Goal: Task Accomplishment & Management: Manage account settings

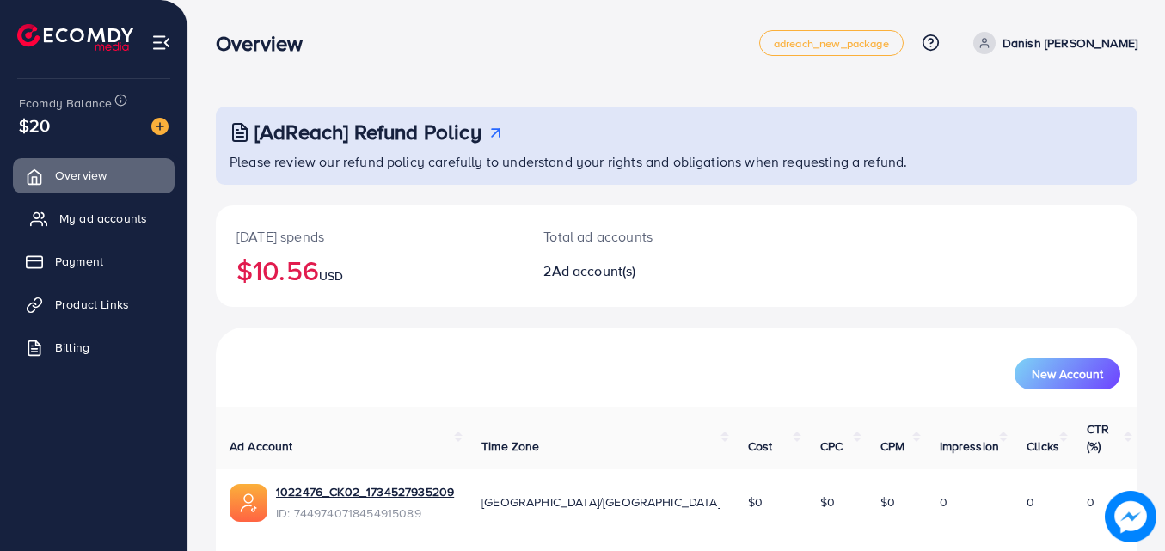
click at [132, 228] on link "My ad accounts" at bounding box center [94, 218] width 162 height 34
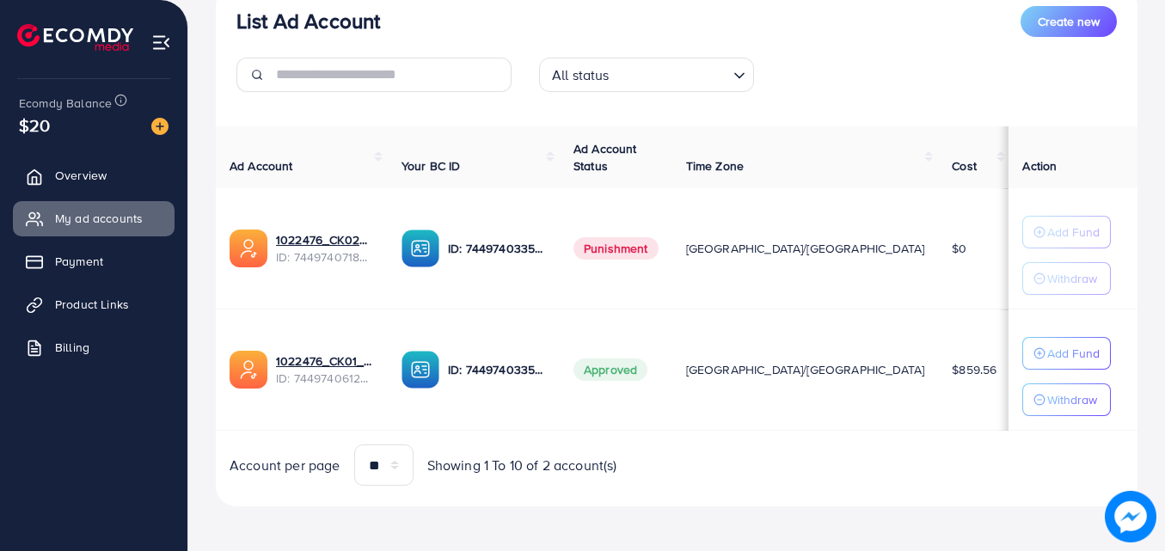
scroll to position [224, 0]
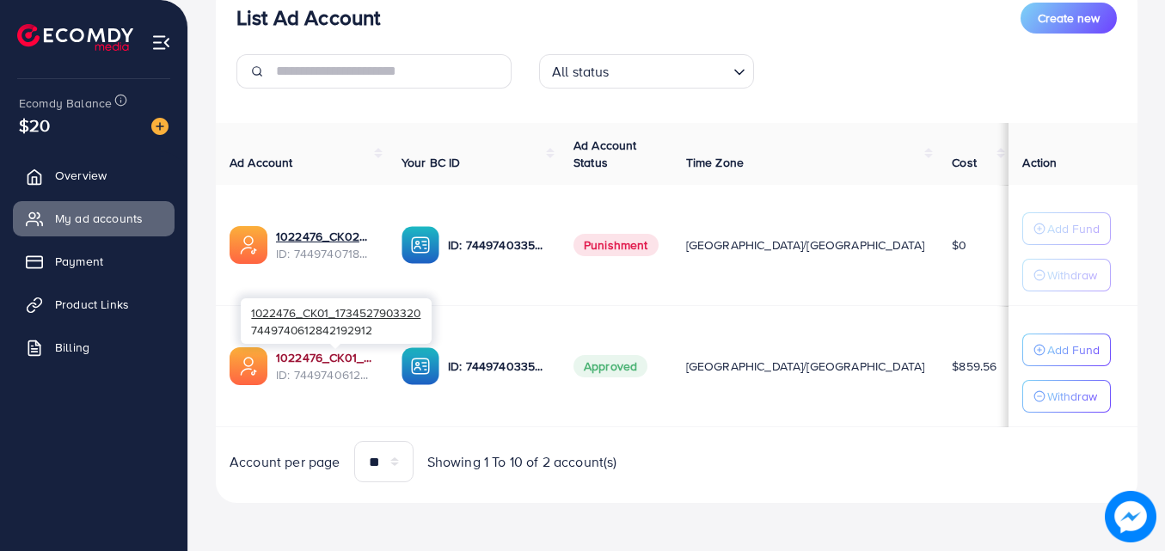
click at [337, 349] on div at bounding box center [335, 346] width 11 height 5
click at [340, 356] on link "1022476_CK01_1734527903320" at bounding box center [325, 357] width 98 height 17
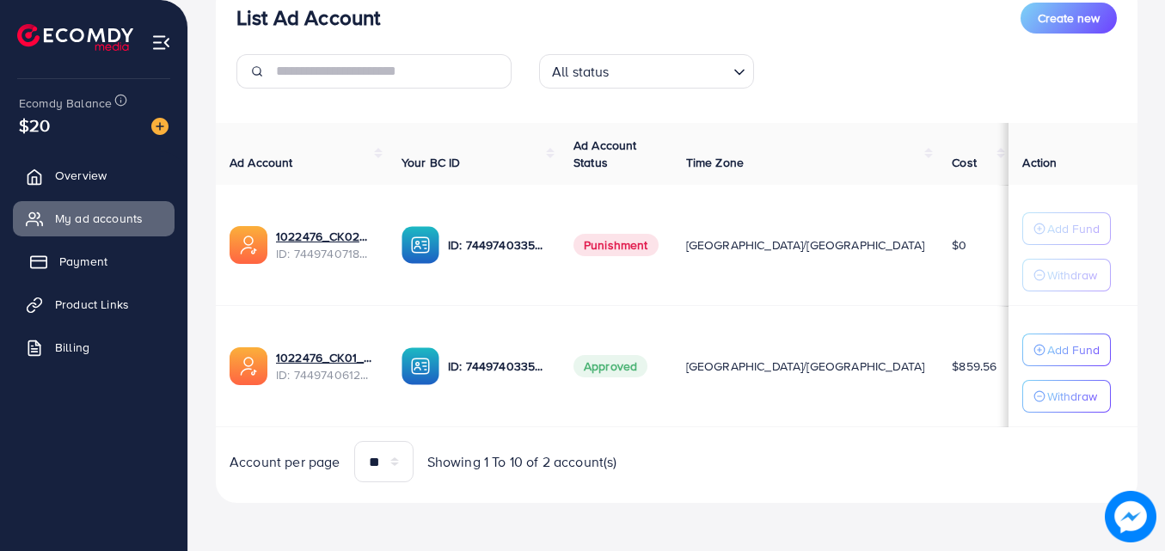
click at [112, 269] on link "Payment" at bounding box center [94, 261] width 162 height 34
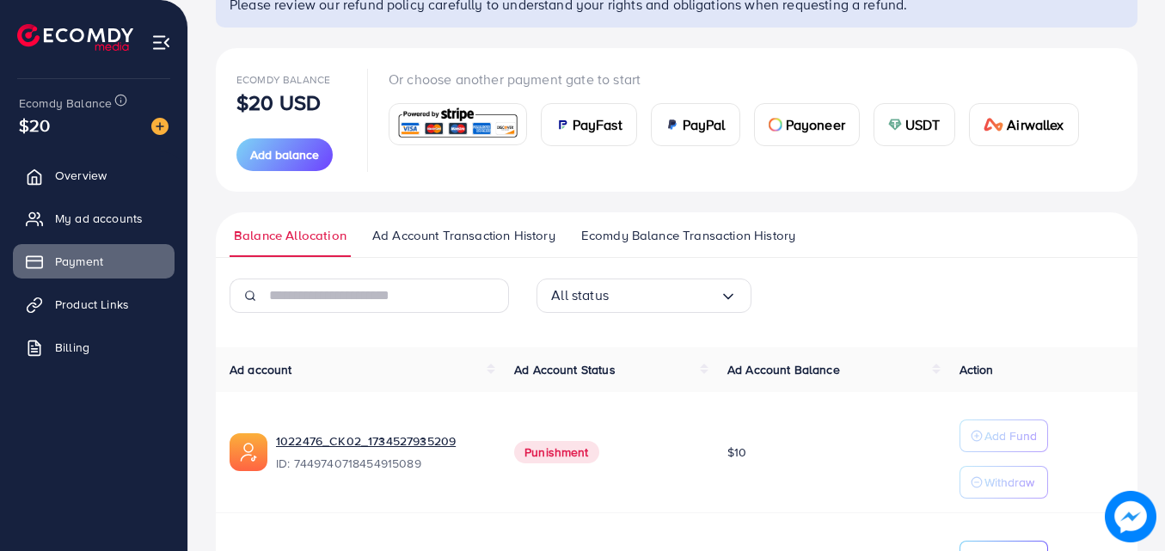
scroll to position [172, 0]
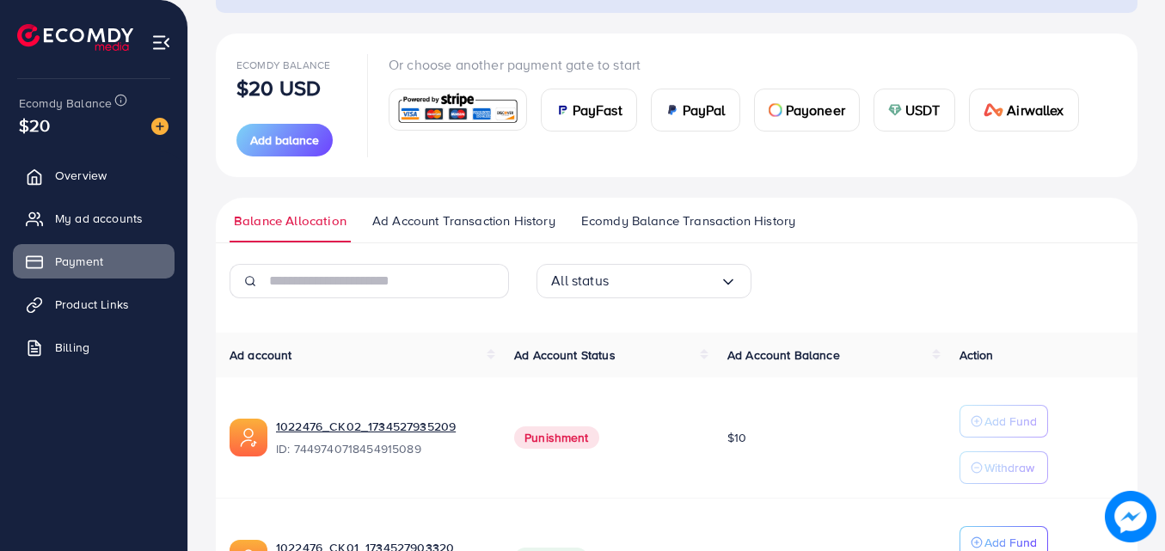
click at [431, 223] on span "Ad Account Transaction History" at bounding box center [463, 221] width 183 height 19
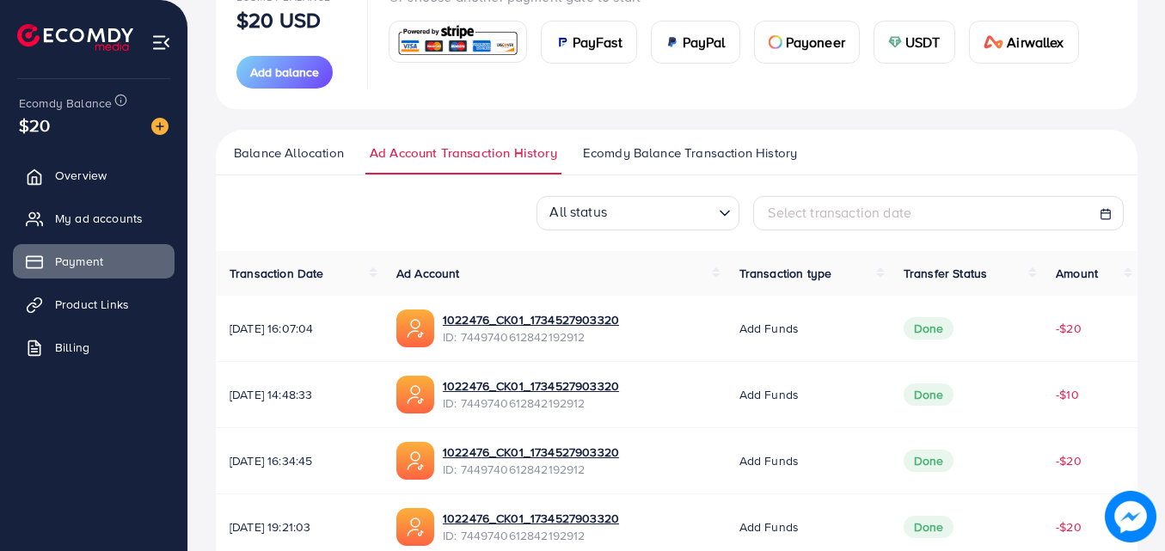
scroll to position [344, 0]
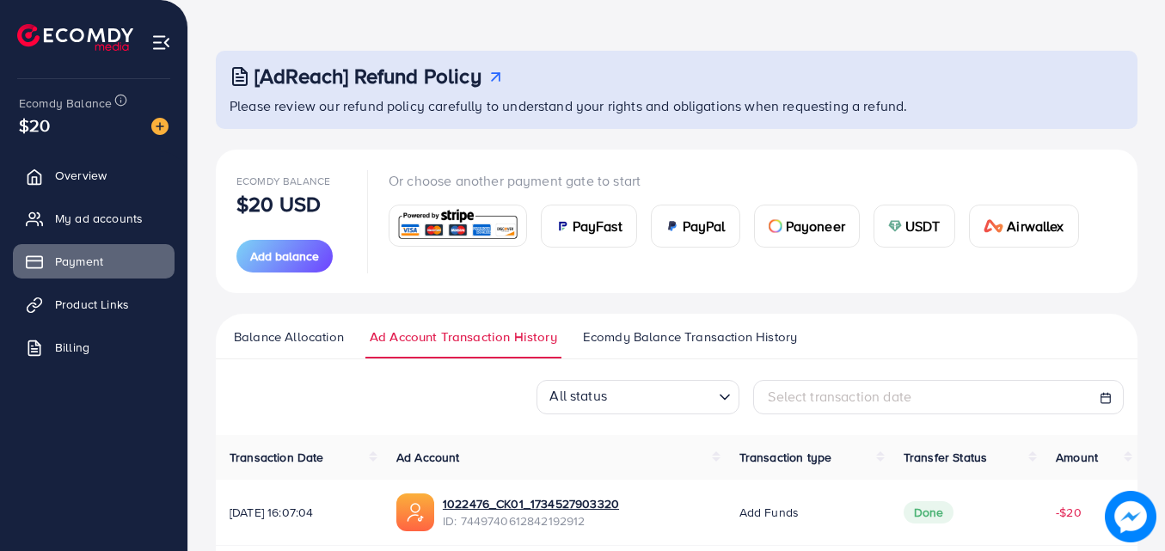
scroll to position [86, 0]
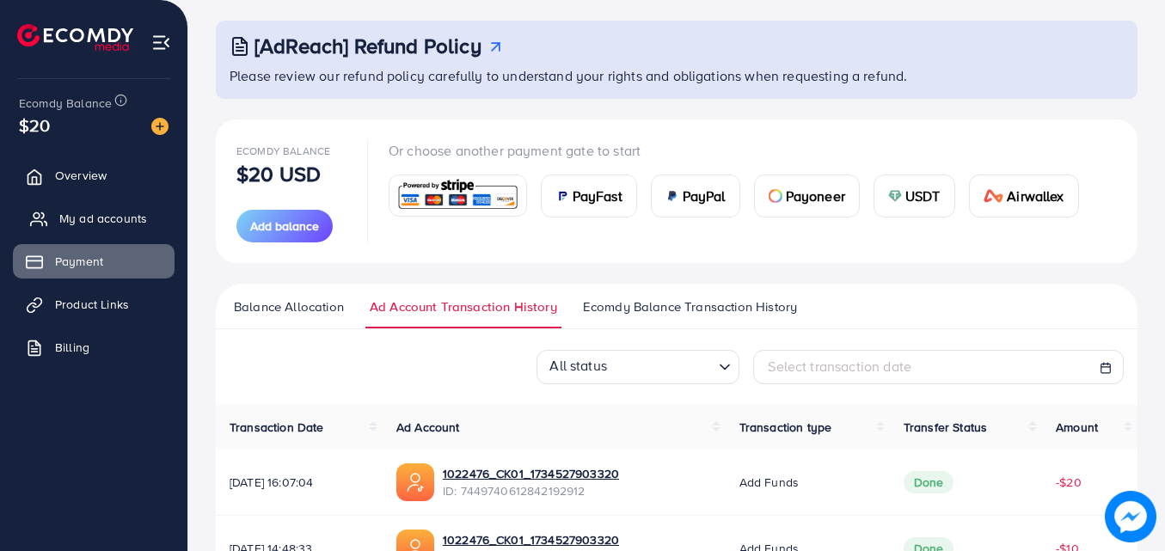
click at [111, 232] on link "My ad accounts" at bounding box center [94, 218] width 162 height 34
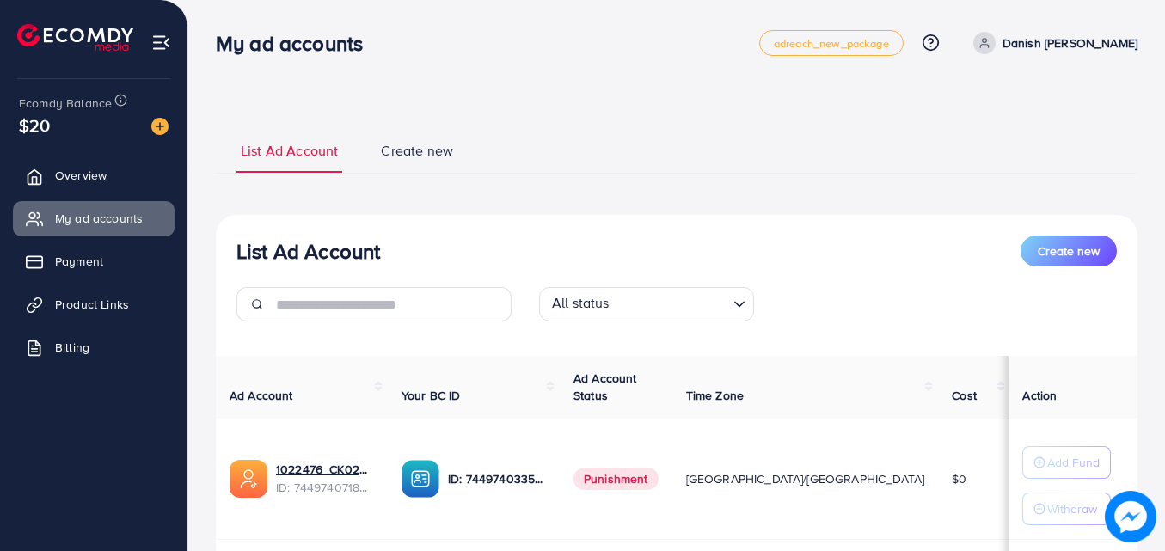
scroll to position [234, 0]
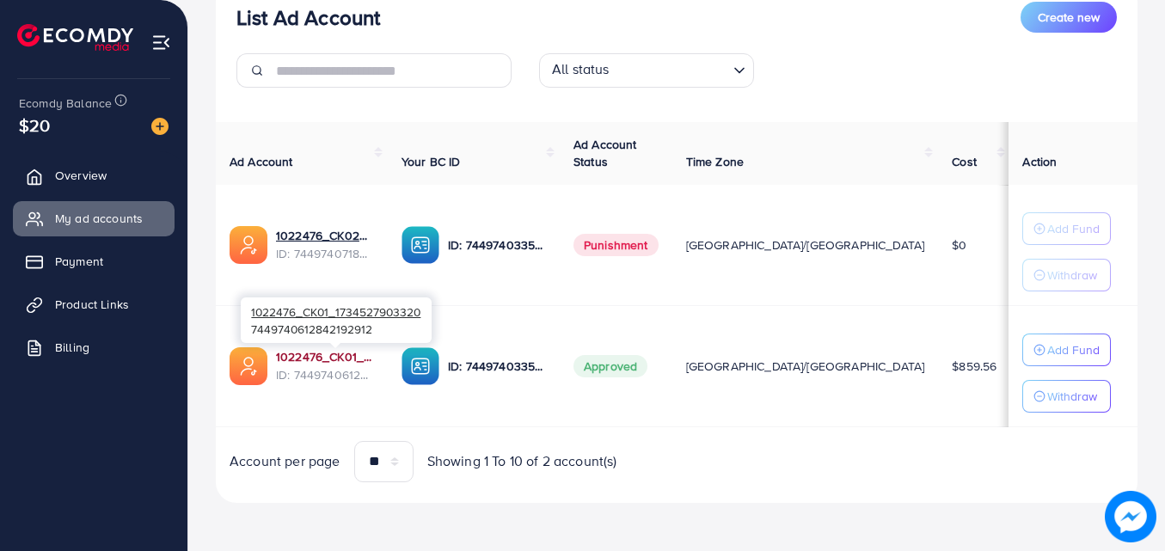
click at [371, 360] on link "1022476_CK01_1734527903320" at bounding box center [325, 356] width 98 height 17
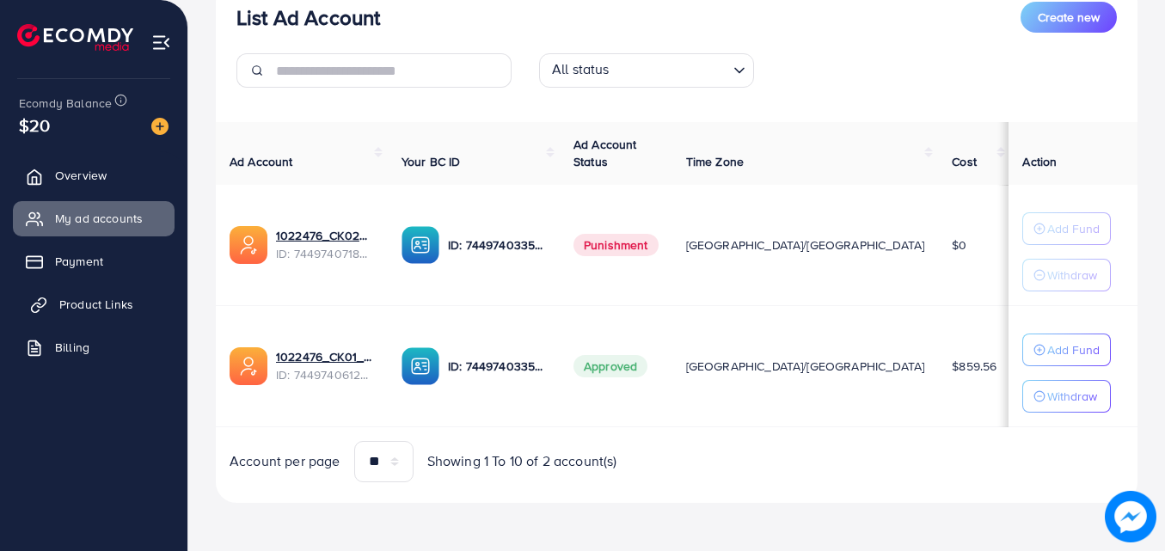
click at [111, 310] on span "Product Links" at bounding box center [96, 304] width 74 height 17
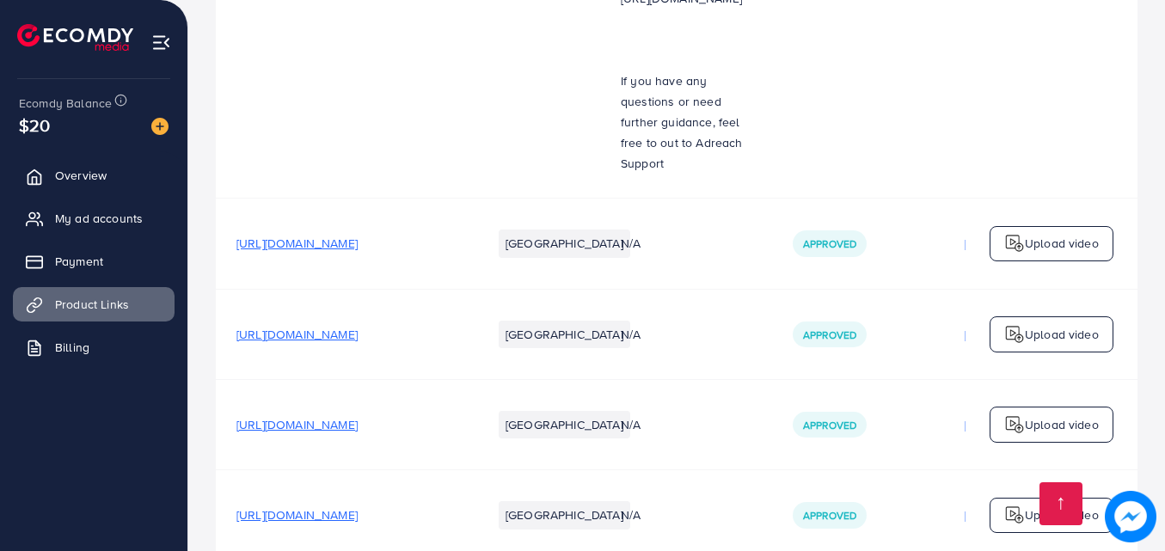
scroll to position [9196, 0]
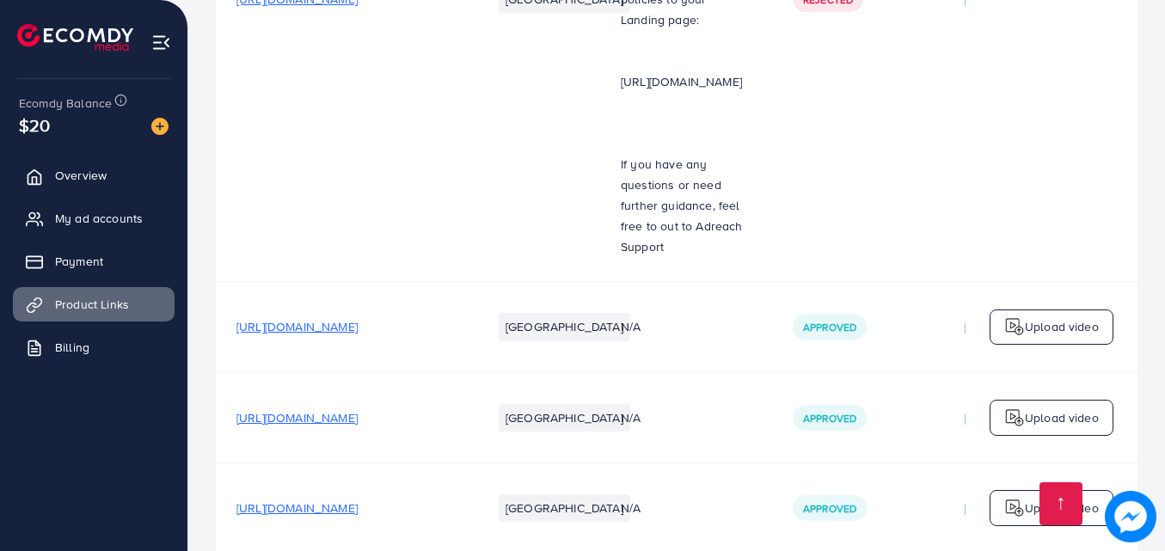
scroll to position [9025, 0]
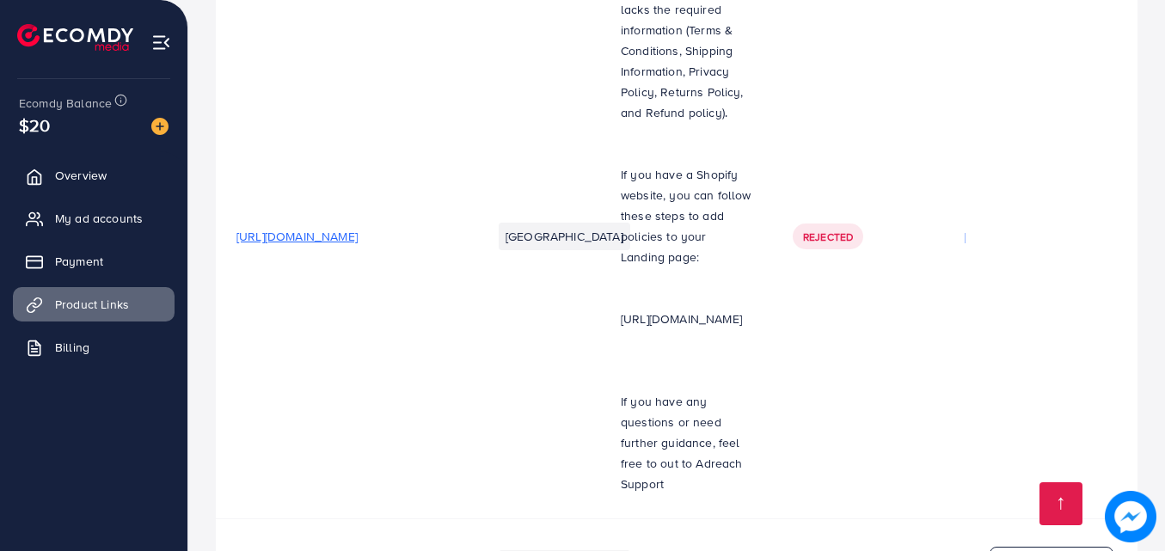
scroll to position [8767, 0]
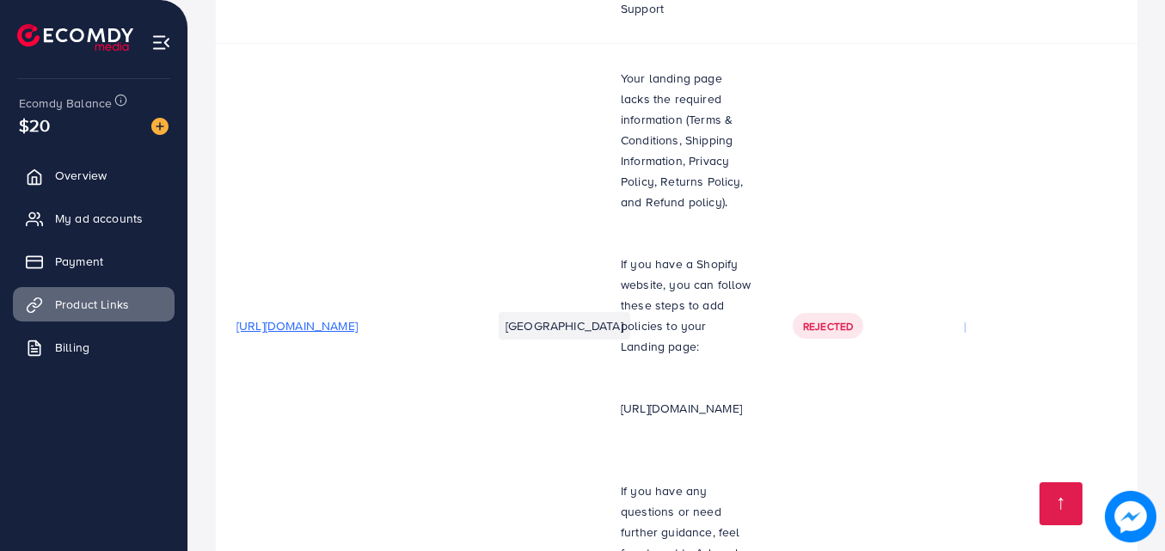
scroll to position [8681, 0]
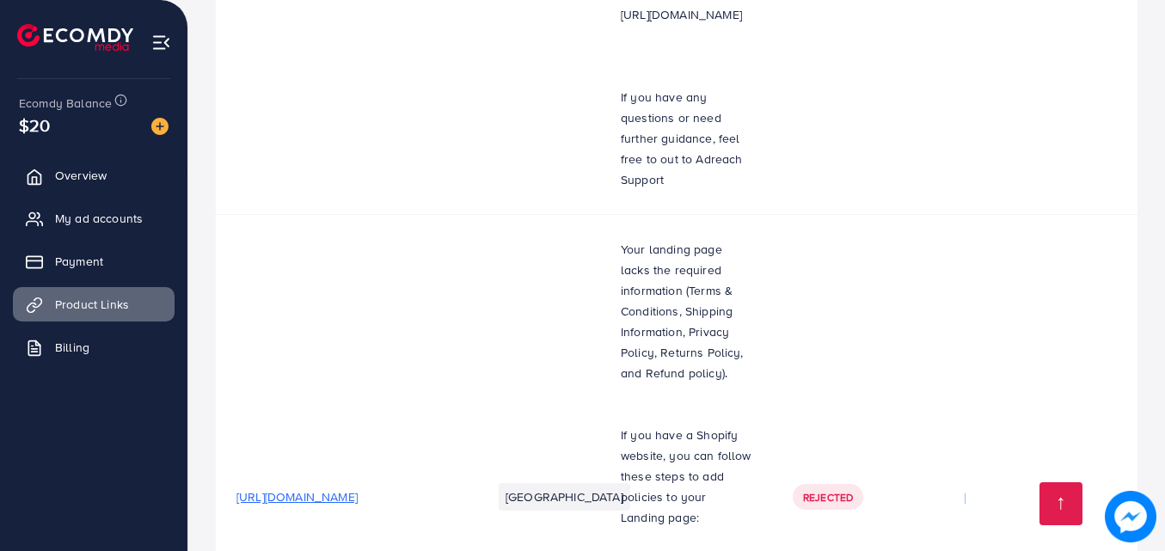
scroll to position [8509, 0]
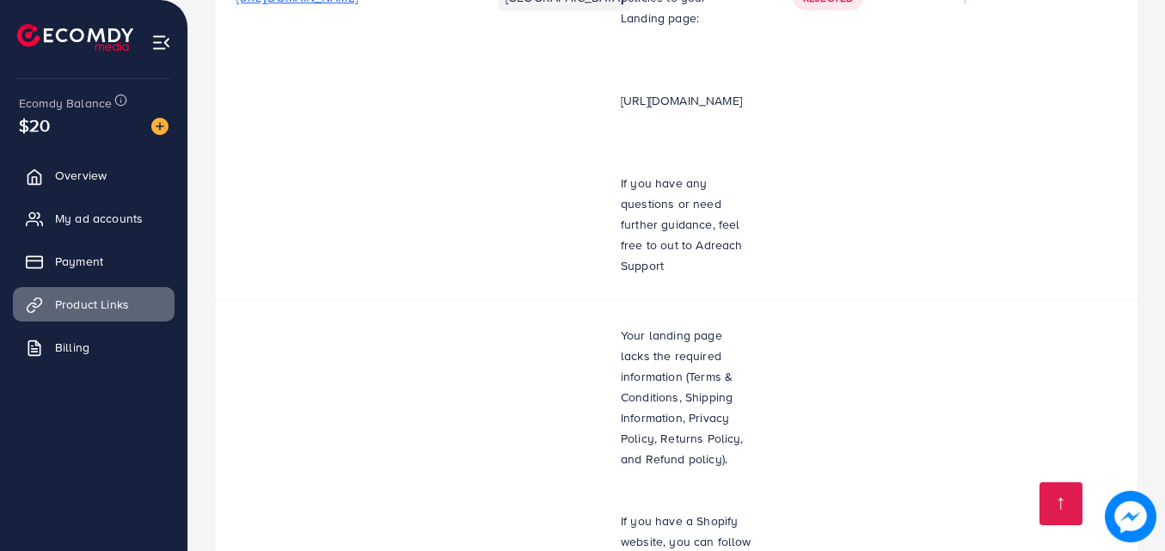
scroll to position [8423, 0]
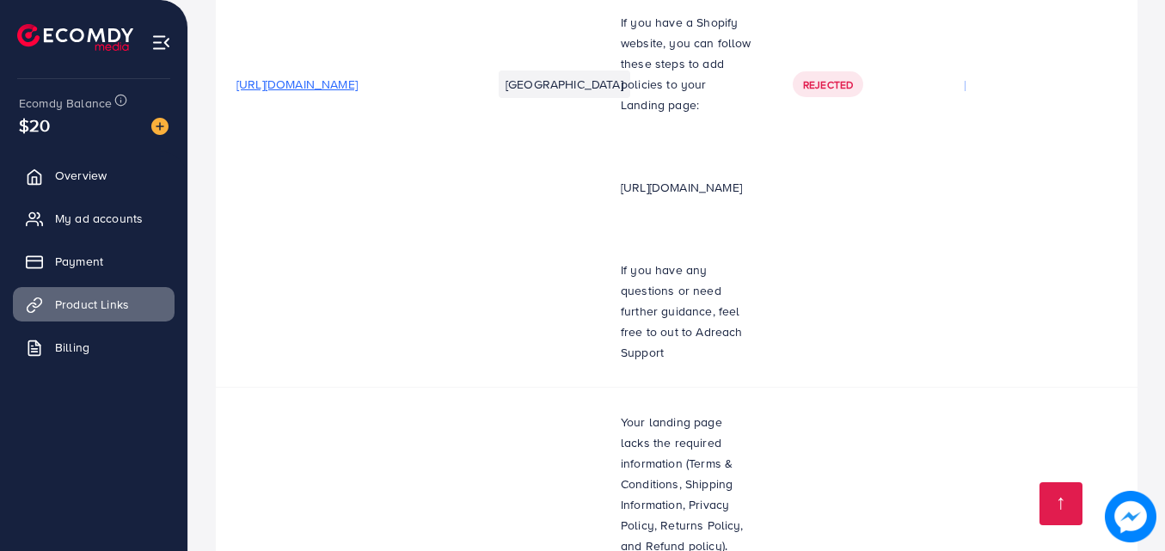
scroll to position [8337, 0]
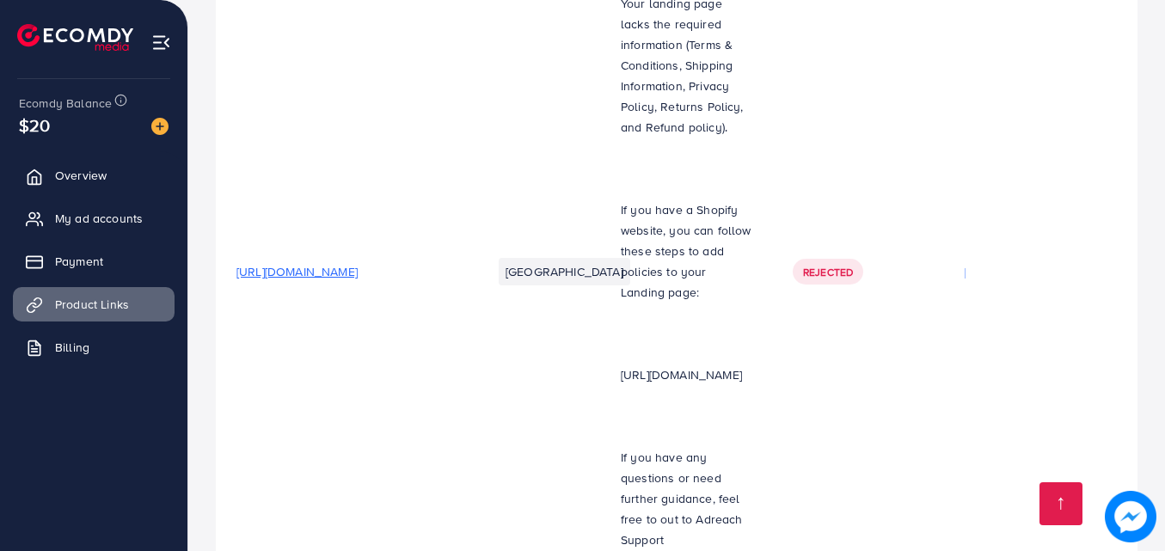
scroll to position [8165, 0]
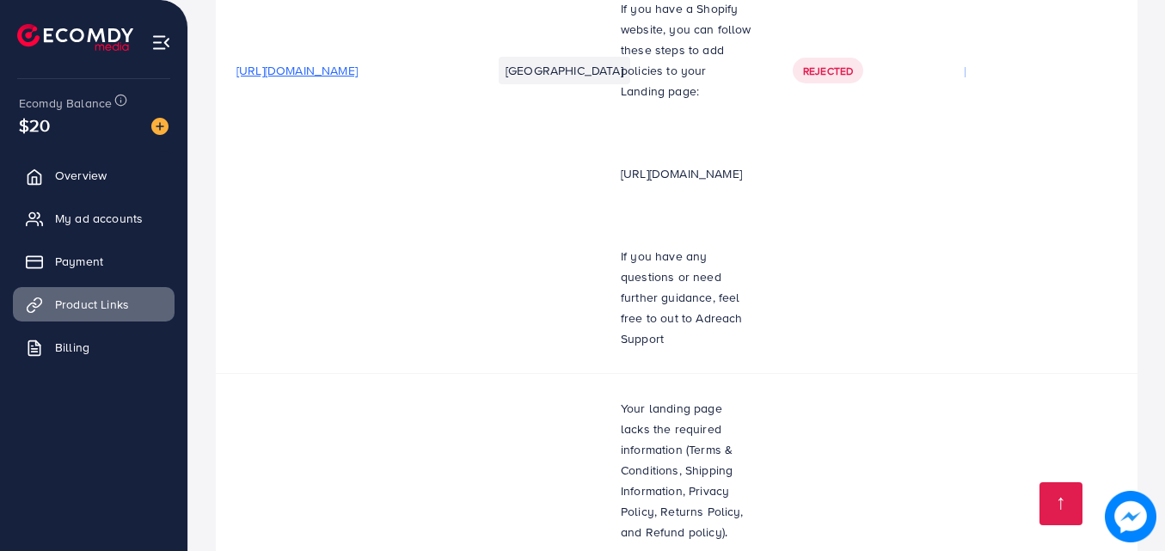
scroll to position [7735, 0]
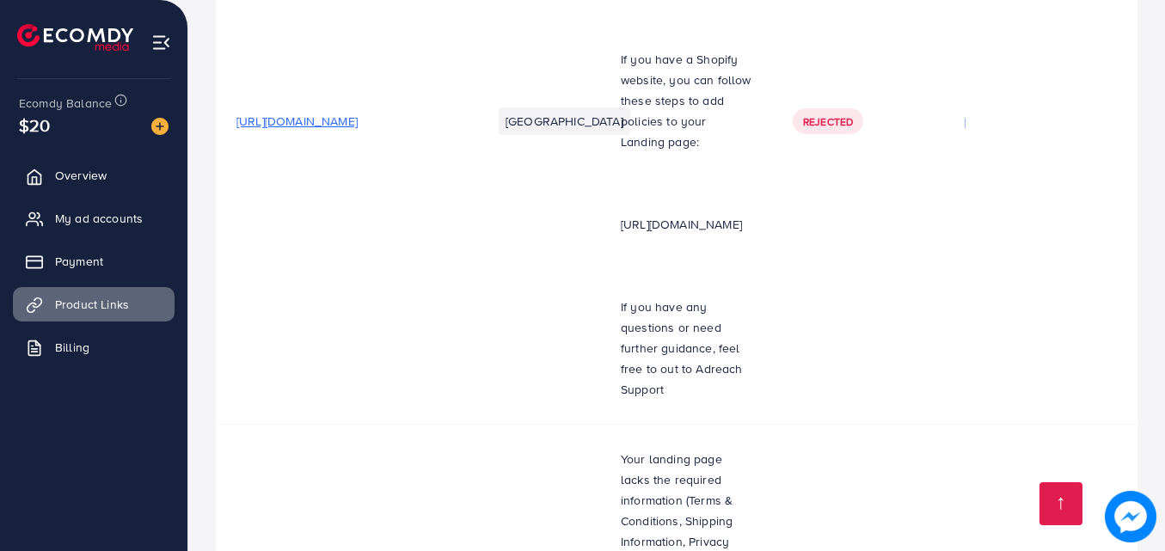
scroll to position [7649, 0]
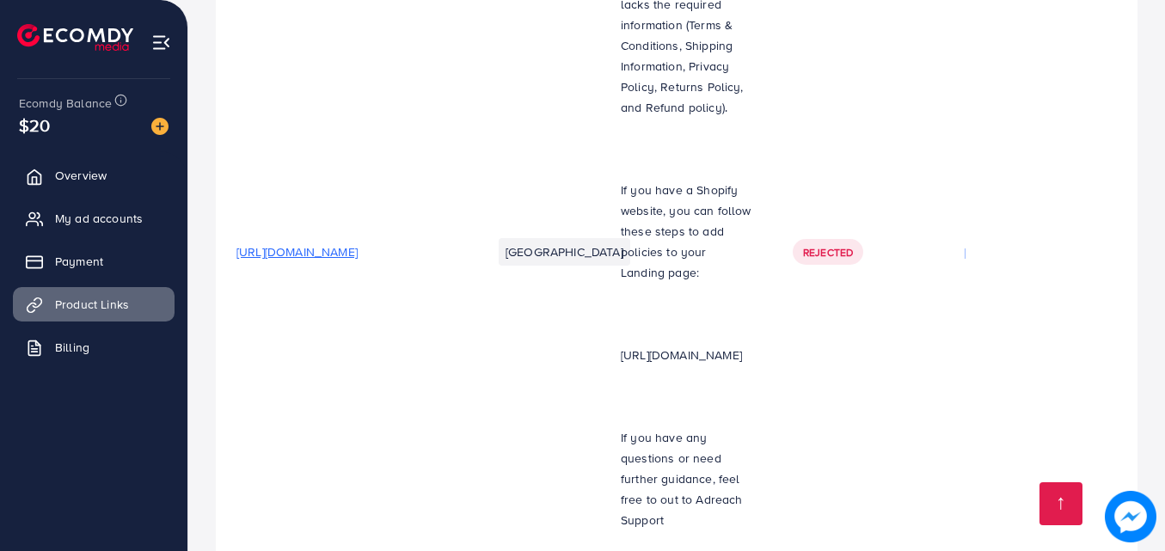
scroll to position [7563, 0]
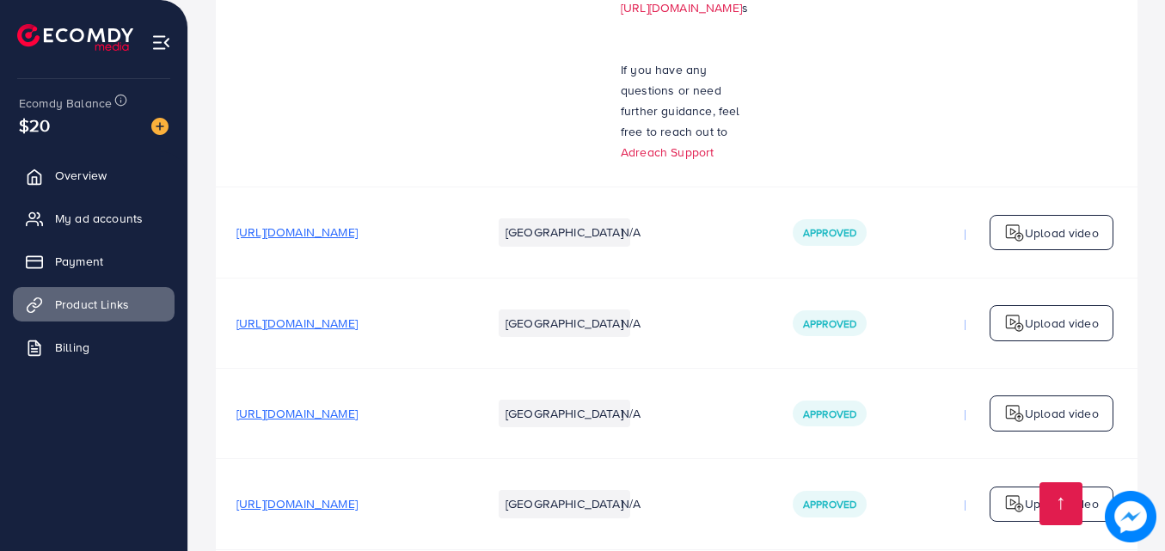
scroll to position [2834, 0]
